Goal: Find specific page/section: Find specific page/section

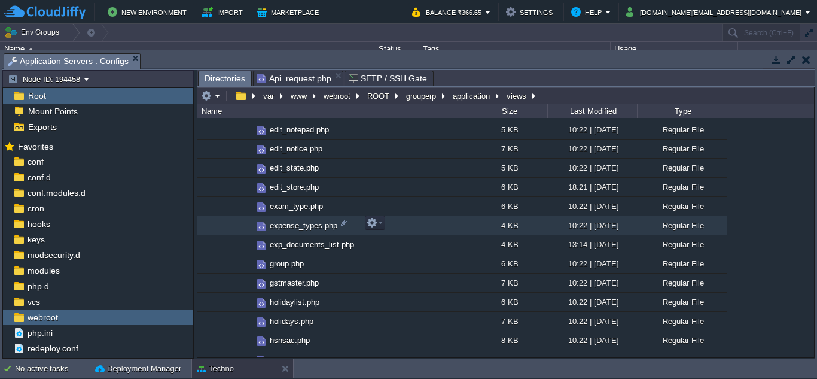
scroll to position [1376, 0]
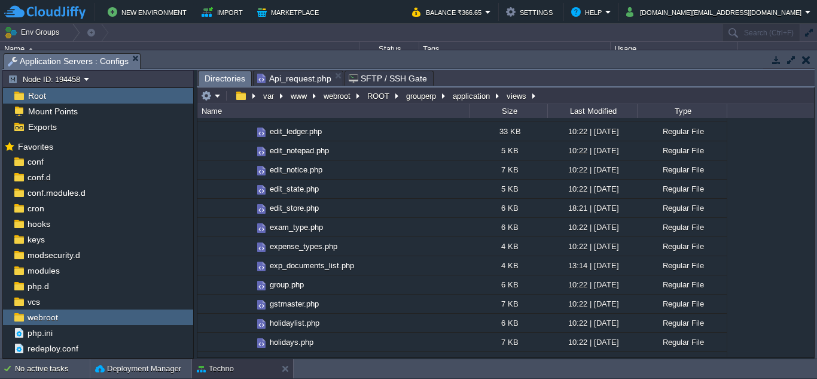
click at [218, 77] on span "Directories" at bounding box center [225, 78] width 41 height 15
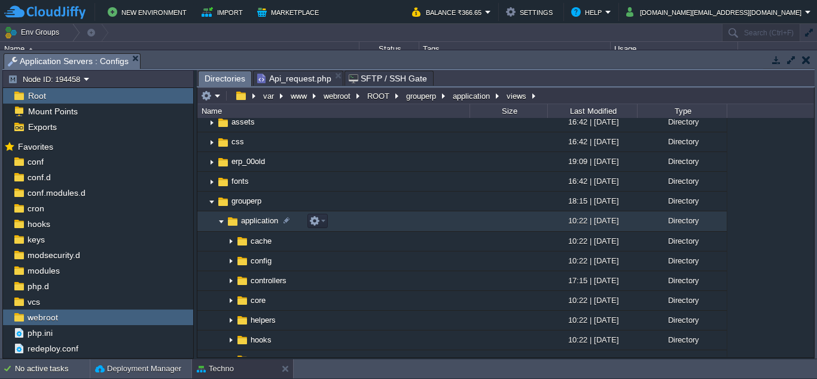
scroll to position [179, 0]
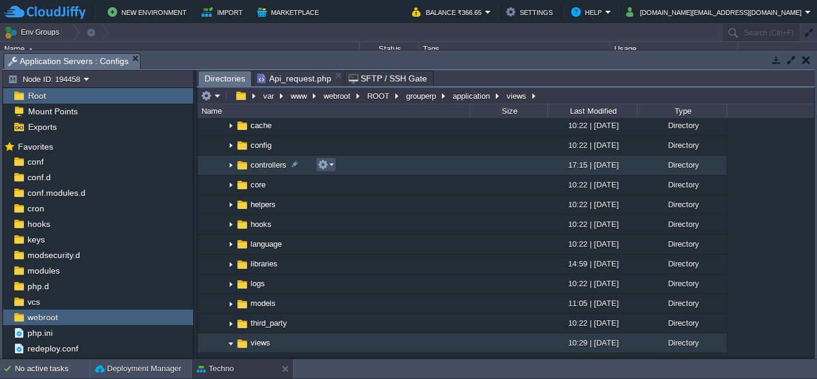
click at [319, 163] on button "button" at bounding box center [323, 164] width 11 height 11
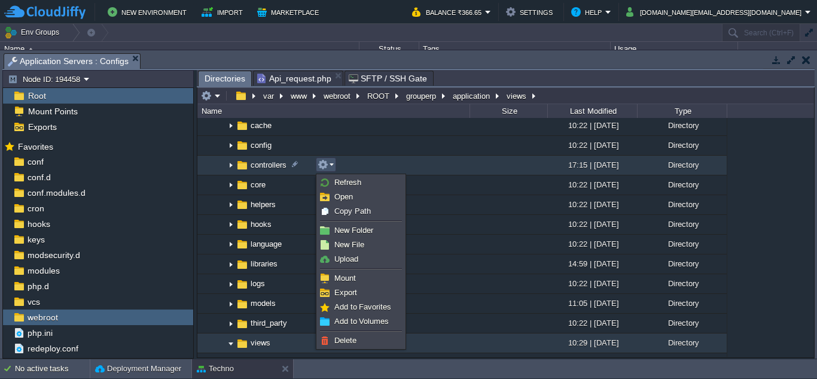
click at [230, 164] on img at bounding box center [231, 165] width 10 height 19
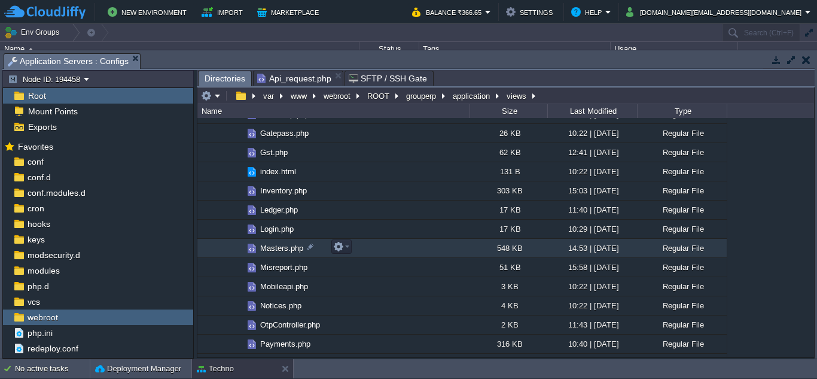
scroll to position [478, 0]
click at [264, 249] on span "Masters.php" at bounding box center [281, 249] width 47 height 10
click at [342, 246] on button "button" at bounding box center [338, 247] width 11 height 11
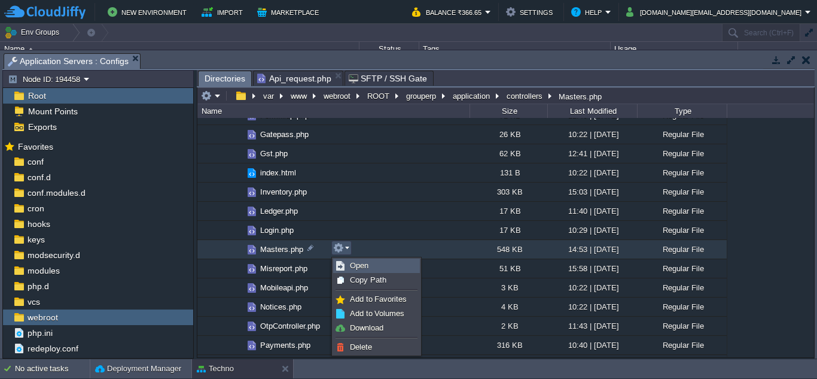
click at [346, 271] on link "Open" at bounding box center [377, 265] width 86 height 13
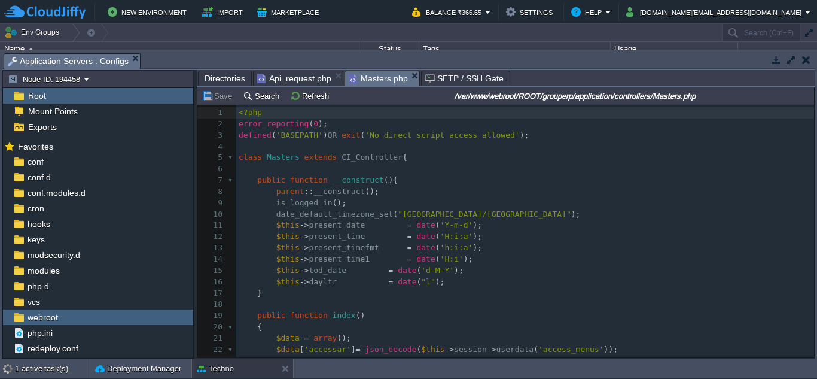
scroll to position [5, 0]
click at [266, 100] on button "Search" at bounding box center [263, 95] width 40 height 11
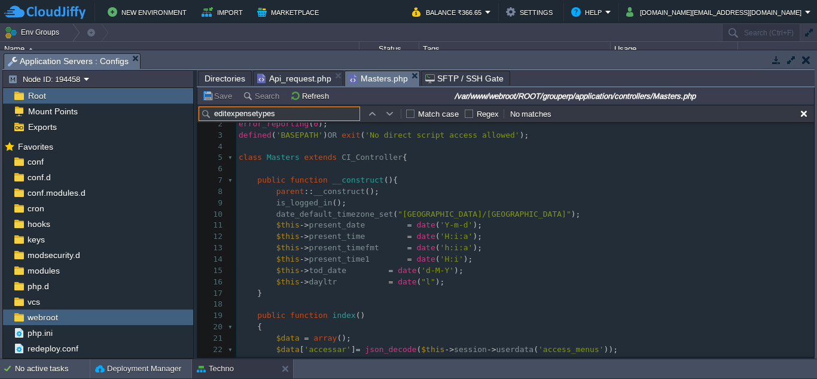
click at [253, 114] on input "editexpensetypes" at bounding box center [279, 113] width 161 height 14
type input "editexpensesubtypes"
click at [801, 115] on button "button" at bounding box center [803, 113] width 11 height 11
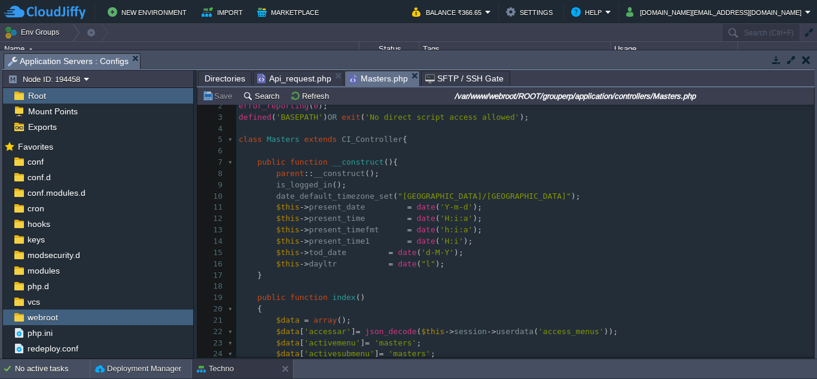
scroll to position [0, 0]
